Goal: Task Accomplishment & Management: Use online tool/utility

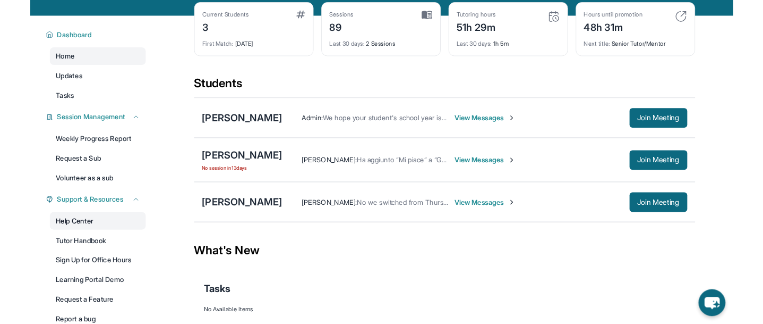
scroll to position [108, 0]
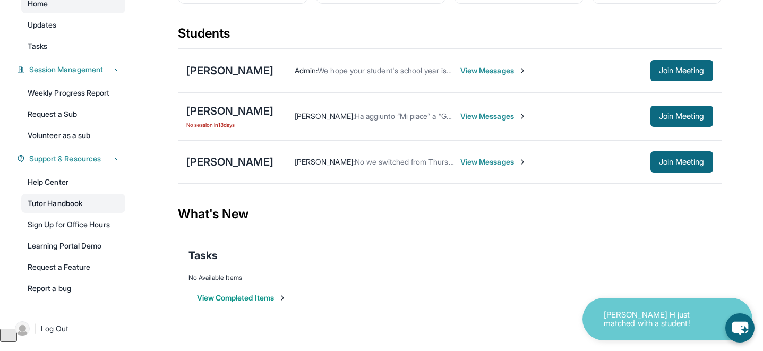
click at [66, 203] on link "Tutor Handbook" at bounding box center [73, 203] width 104 height 19
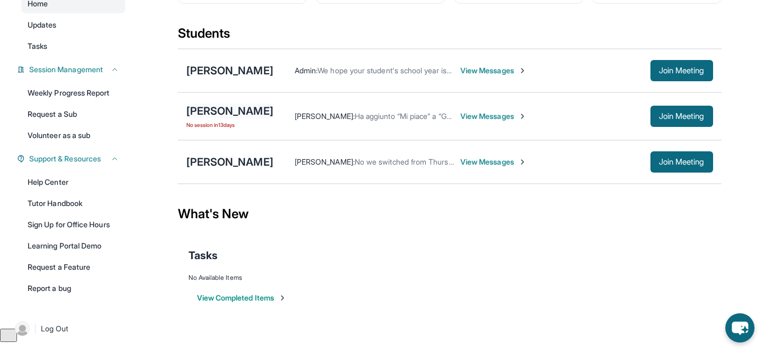
click at [219, 112] on div "[PERSON_NAME]" at bounding box center [229, 111] width 87 height 15
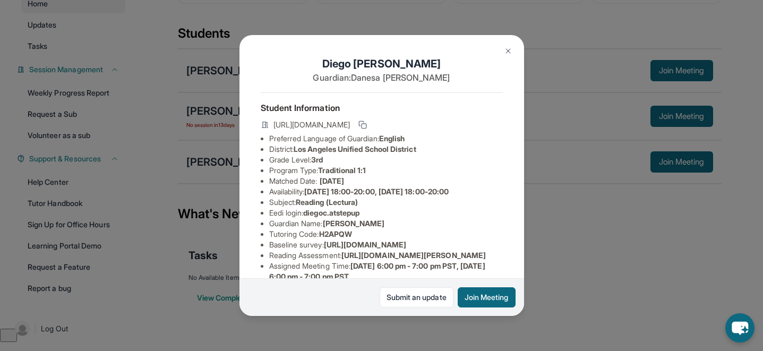
click at [512, 52] on img at bounding box center [508, 51] width 9 height 9
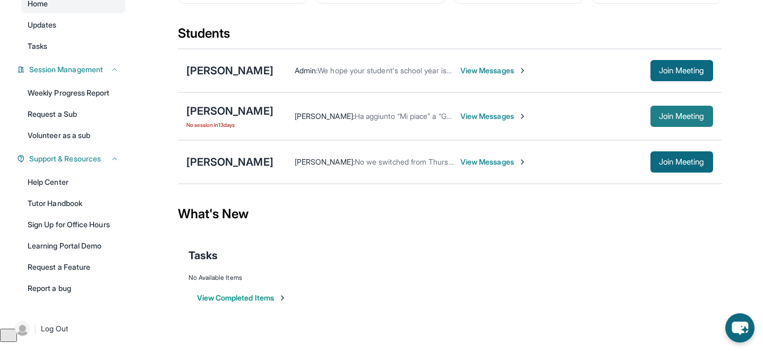
click at [671, 113] on span "Join Meeting" at bounding box center [682, 116] width 46 height 6
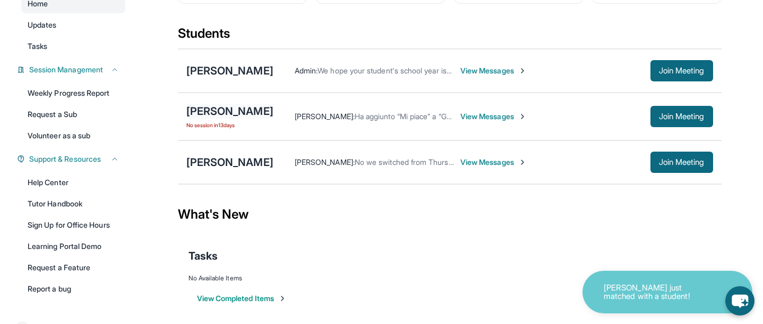
click at [220, 111] on div "[PERSON_NAME]" at bounding box center [229, 111] width 87 height 15
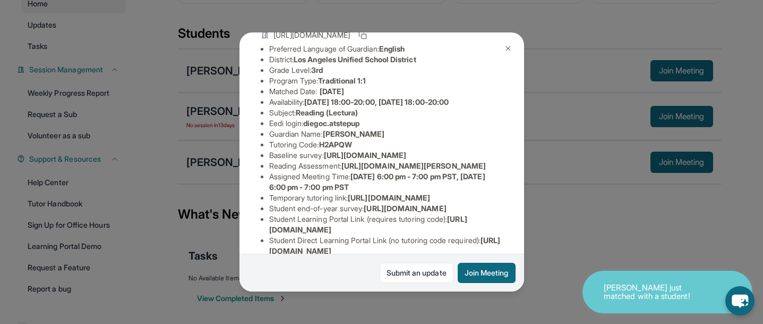
scroll to position [87, 368]
drag, startPoint x: 269, startPoint y: 166, endPoint x: 555, endPoint y: 184, distance: 286.4
click at [555, 184] on div "[PERSON_NAME] Guardian: [PERSON_NAME] Student Information [URL][DOMAIN_NAME] Pr…" at bounding box center [381, 162] width 763 height 324
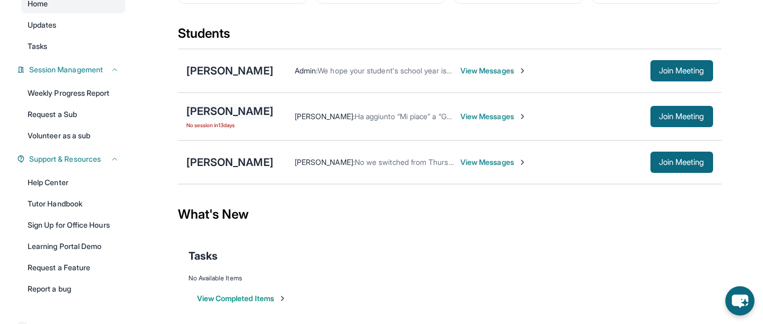
click at [239, 114] on div "[PERSON_NAME]" at bounding box center [229, 111] width 87 height 15
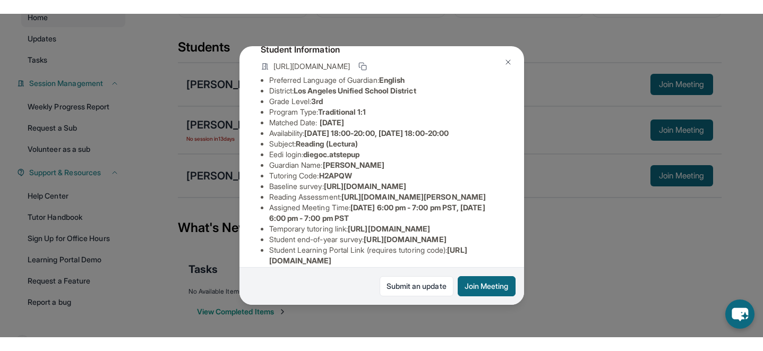
scroll to position [70, 0]
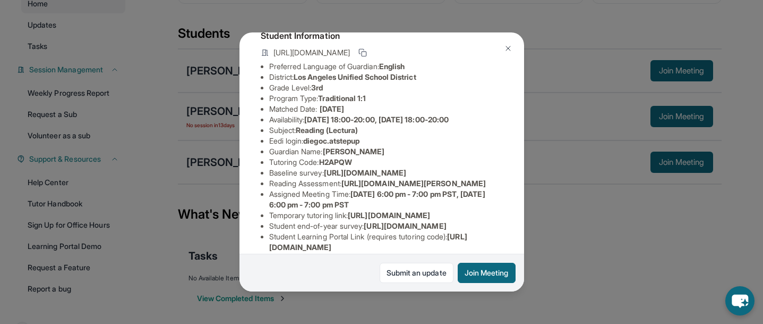
drag, startPoint x: 451, startPoint y: 204, endPoint x: 261, endPoint y: 182, distance: 190.5
click at [261, 182] on div "[PERSON_NAME] Guardian: [PERSON_NAME] Student Information [URL][DOMAIN_NAME] Pr…" at bounding box center [382, 161] width 285 height 259
copy span "[URL][DOMAIN_NAME]"
